Goal: Browse casually: Explore the website without a specific task or goal

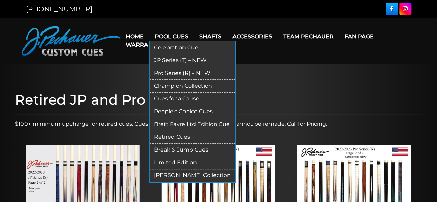
click at [170, 161] on link "Limited Edition" at bounding box center [192, 163] width 85 height 13
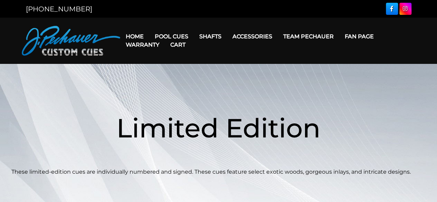
click at [171, 36] on link "Cart" at bounding box center [178, 45] width 26 height 18
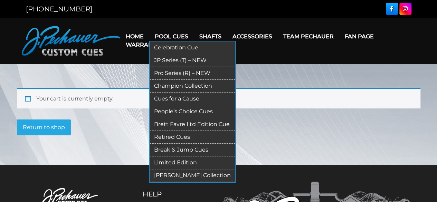
click at [176, 47] on link "Celebration Cue" at bounding box center [192, 47] width 85 height 13
click at [186, 173] on link "[PERSON_NAME] Collection" at bounding box center [192, 175] width 85 height 13
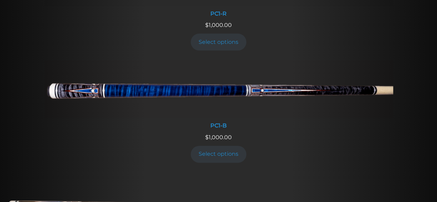
scroll to position [352, 0]
click at [201, 88] on img at bounding box center [218, 89] width 349 height 58
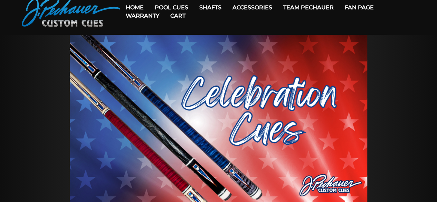
scroll to position [0, 0]
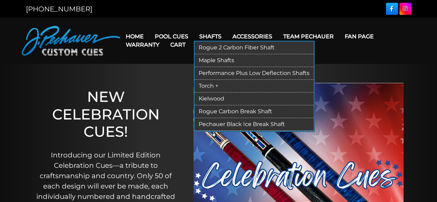
click at [211, 83] on link "Torch +" at bounding box center [254, 86] width 119 height 13
click at [229, 72] on link "Performance Plus Low Deflection Shafts" at bounding box center [254, 73] width 119 height 13
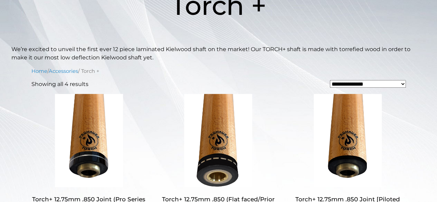
scroll to position [122, 0]
